Goal: Task Accomplishment & Management: Complete application form

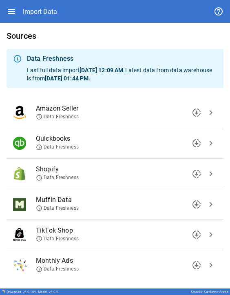
click at [9, 14] on icon "button" at bounding box center [11, 11] width 7 height 5
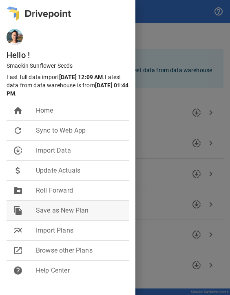
click at [69, 206] on span "Save as New Plan" at bounding box center [79, 210] width 86 height 10
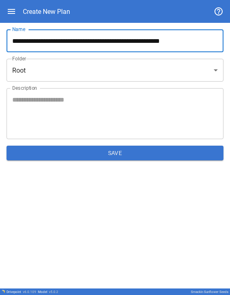
drag, startPoint x: 212, startPoint y: 41, endPoint x: -20, endPoint y: 38, distance: 232.0
click at [0, 38] on html "**********" at bounding box center [115, 147] width 230 height 295
click at [11, 8] on icon "button" at bounding box center [12, 12] width 10 height 10
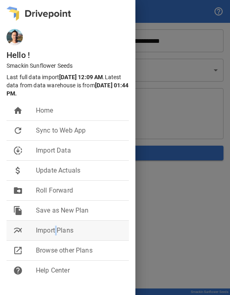
click at [56, 228] on span "Import Plans" at bounding box center [79, 230] width 86 height 10
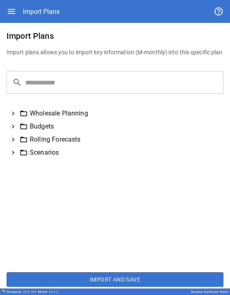
click at [12, 139] on icon at bounding box center [12, 139] width 7 height 7
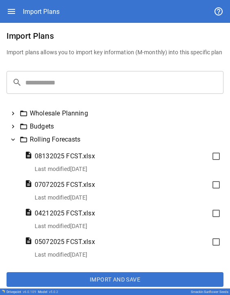
click at [15, 18] on div "Import Plans" at bounding box center [115, 11] width 217 height 23
click at [15, 15] on icon "button" at bounding box center [12, 12] width 10 height 10
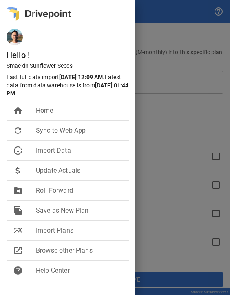
click at [142, 23] on div at bounding box center [115, 147] width 230 height 295
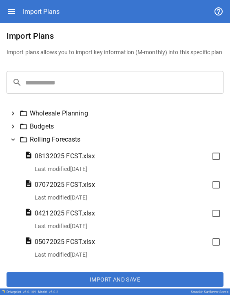
click at [11, 8] on icon "button" at bounding box center [12, 12] width 10 height 10
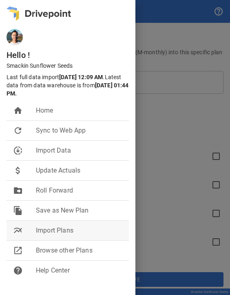
click at [79, 225] on span "Import Plans" at bounding box center [79, 230] width 86 height 10
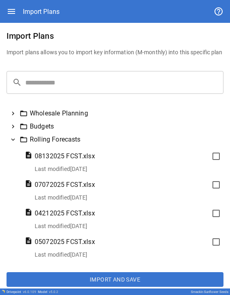
click at [8, 9] on icon "button" at bounding box center [11, 11] width 7 height 5
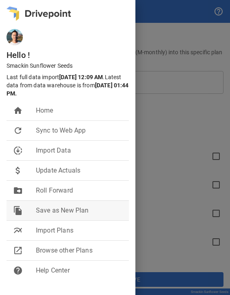
click at [83, 213] on span "Save as New Plan" at bounding box center [79, 210] width 86 height 10
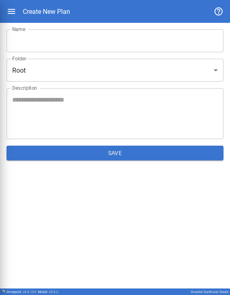
type input "**********"
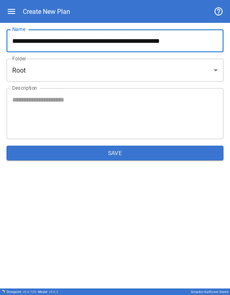
drag, startPoint x: 214, startPoint y: 39, endPoint x: -10, endPoint y: 38, distance: 224.6
click at [0, 38] on html "**********" at bounding box center [115, 147] width 230 height 295
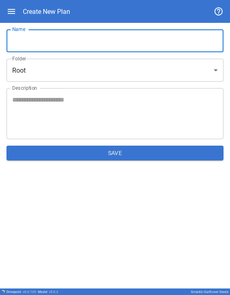
click at [60, 39] on input "Name" at bounding box center [115, 40] width 217 height 23
type input "**********"
click at [71, 71] on body "**********" at bounding box center [115, 147] width 230 height 295
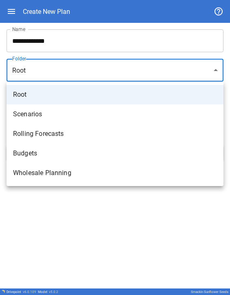
click at [85, 129] on li "Rolling Forecasts" at bounding box center [115, 134] width 217 height 20
type input "**********"
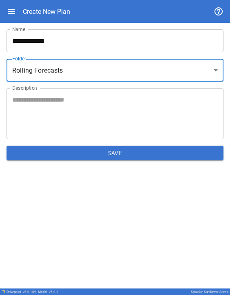
click at [78, 122] on textarea "Description" at bounding box center [114, 114] width 205 height 38
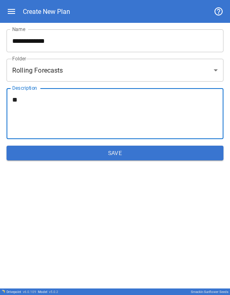
type textarea "*"
type textarea "**********"
click at [114, 154] on button "Save" at bounding box center [115, 153] width 217 height 15
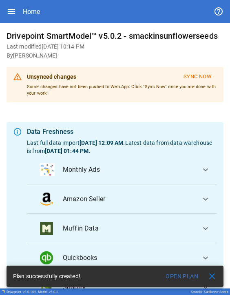
click at [142, 263] on span "close" at bounding box center [212, 276] width 10 height 10
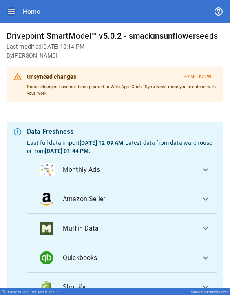
click at [11, 13] on icon "button" at bounding box center [11, 11] width 7 height 5
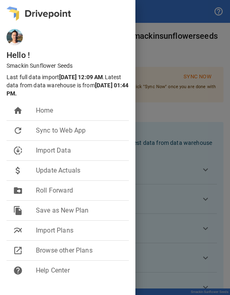
click at [139, 28] on div at bounding box center [115, 147] width 230 height 295
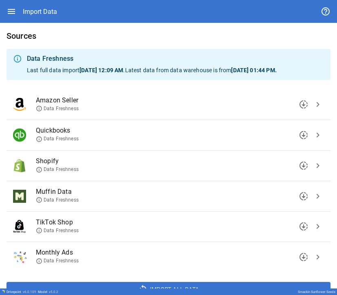
click at [142, 136] on span "chevron_right" at bounding box center [318, 135] width 10 height 10
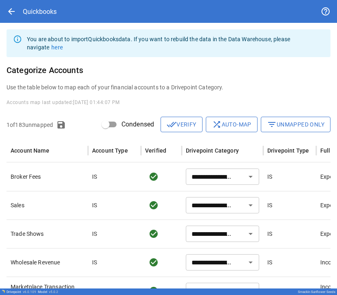
click at [142, 123] on button "filter_list Unmapped Only" at bounding box center [296, 124] width 70 height 15
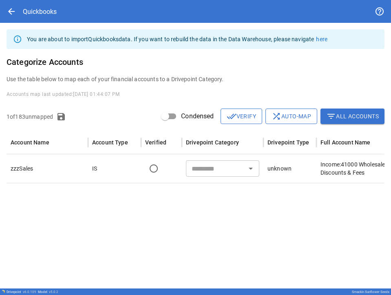
click at [142, 168] on icon "Open" at bounding box center [251, 168] width 10 height 10
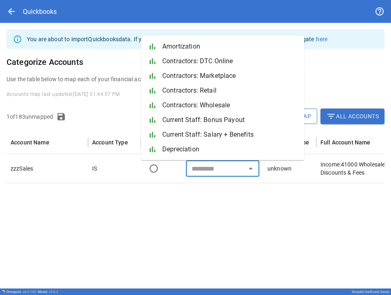
click at [142, 213] on div at bounding box center [264, 238] width 514 height 111
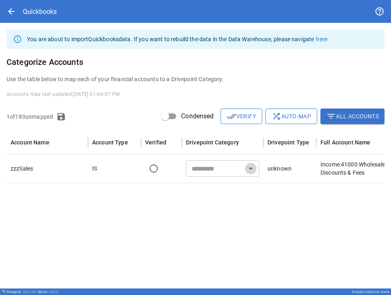
click at [142, 169] on icon "Open" at bounding box center [251, 169] width 4 height 2
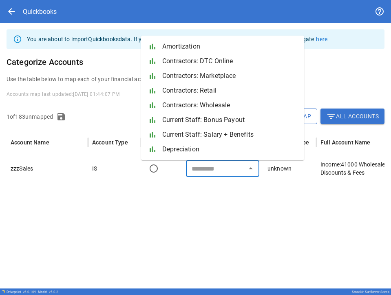
click at [142, 201] on div at bounding box center [264, 238] width 514 height 111
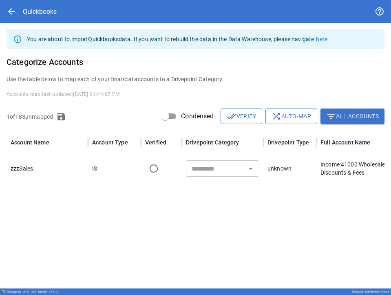
click at [142, 167] on icon "Open" at bounding box center [251, 168] width 10 height 10
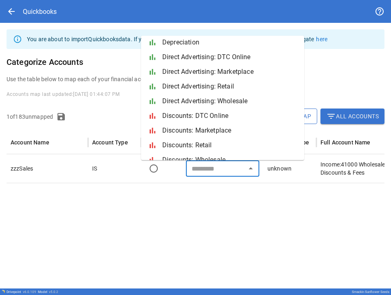
scroll to position [130, 0]
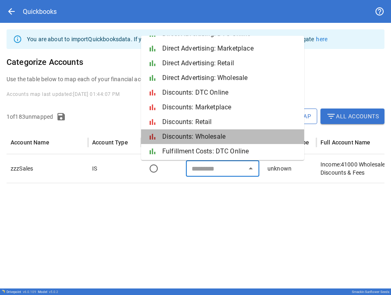
click at [142, 135] on span "Discounts: Wholesale" at bounding box center [229, 137] width 135 height 10
type input "**********"
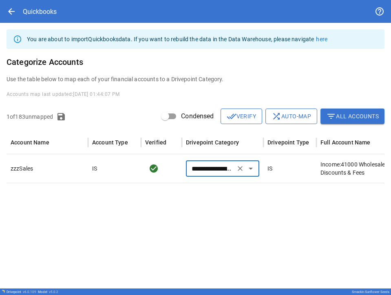
click at [142, 214] on div at bounding box center [264, 238] width 514 height 111
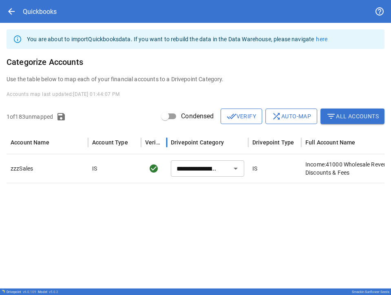
drag, startPoint x: 181, startPoint y: 141, endPoint x: 157, endPoint y: 142, distance: 23.7
click at [142, 142] on div "Verified" at bounding box center [154, 142] width 26 height 23
drag, startPoint x: 241, startPoint y: 141, endPoint x: 251, endPoint y: 141, distance: 10.6
click at [142, 141] on div "Account Name Account Type Verified Drivepoint Category Drivepoint Type Full Acc…" at bounding box center [253, 142] width 493 height 23
click at [142, 230] on div at bounding box center [253, 238] width 493 height 111
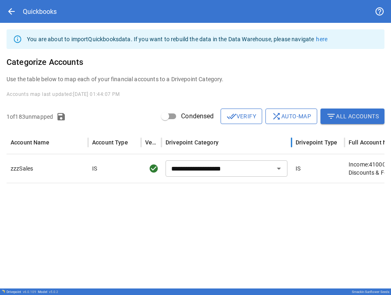
drag, startPoint x: 243, startPoint y: 139, endPoint x: 292, endPoint y: 139, distance: 48.5
click at [142, 139] on div at bounding box center [291, 142] width 4 height 23
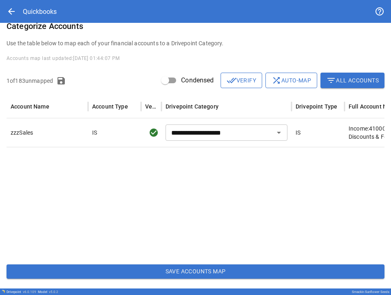
click at [142, 263] on button "Save Accounts Map" at bounding box center [196, 271] width 378 height 15
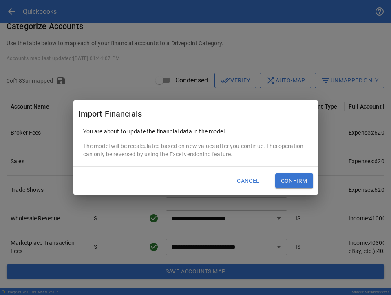
click at [142, 181] on button "Confirm" at bounding box center [294, 180] width 38 height 15
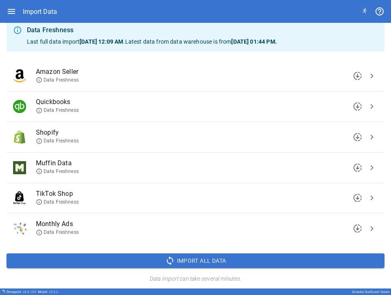
scroll to position [27, 0]
